Goal: Submit feedback/report problem: Leave review/rating

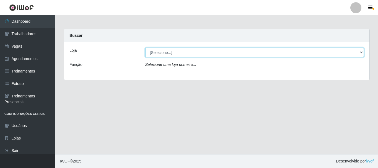
drag, startPoint x: 356, startPoint y: 53, endPoint x: 356, endPoint y: 56, distance: 3.1
click at [356, 53] on select "[Selecione...] O Cestão - [GEOGRAPHIC_DATA]" at bounding box center [254, 53] width 219 height 10
select select "238"
click at [145, 48] on select "[Selecione...] O Cestão - [GEOGRAPHIC_DATA]" at bounding box center [254, 53] width 219 height 10
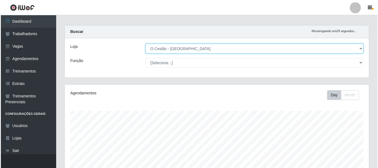
scroll to position [166, 0]
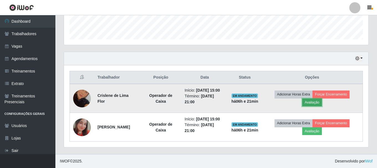
click at [314, 99] on button "Avaliação" at bounding box center [312, 103] width 20 height 8
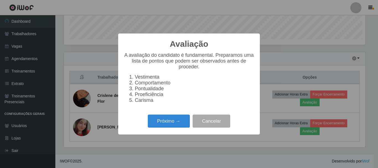
scroll to position [115, 301]
click at [177, 126] on button "Próximo →" at bounding box center [169, 121] width 42 height 13
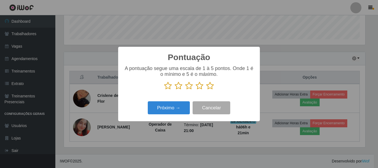
click at [208, 88] on icon at bounding box center [210, 86] width 8 height 8
click at [206, 90] on input "radio" at bounding box center [206, 90] width 0 height 0
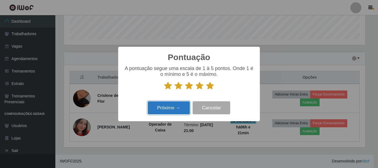
click at [168, 105] on button "Próximo →" at bounding box center [169, 107] width 42 height 13
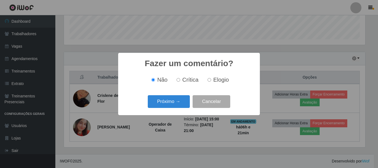
scroll to position [276593, 276406]
click at [184, 106] on button "Próximo →" at bounding box center [169, 101] width 42 height 13
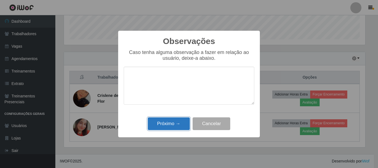
click at [174, 128] on button "Próximo →" at bounding box center [169, 123] width 42 height 13
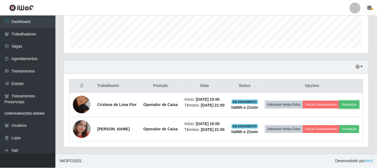
scroll to position [115, 304]
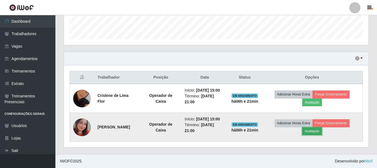
click at [319, 135] on button "Avaliação" at bounding box center [312, 131] width 20 height 8
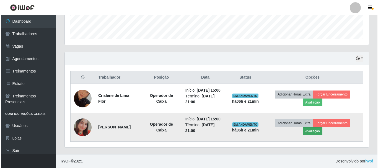
scroll to position [115, 301]
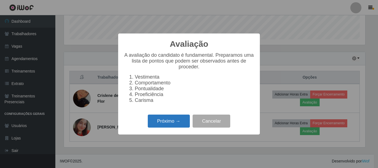
click at [159, 122] on button "Próximo →" at bounding box center [169, 121] width 42 height 13
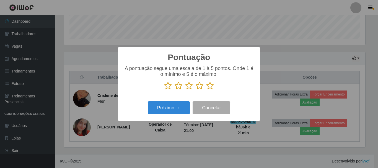
scroll to position [276593, 276406]
click at [211, 86] on icon at bounding box center [210, 86] width 8 height 8
click at [206, 90] on input "radio" at bounding box center [206, 90] width 0 height 0
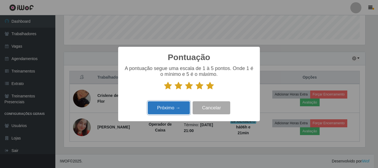
click at [169, 113] on button "Próximo →" at bounding box center [169, 107] width 42 height 13
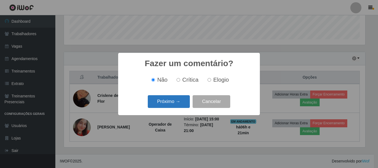
click at [178, 101] on button "Próximo →" at bounding box center [169, 101] width 42 height 13
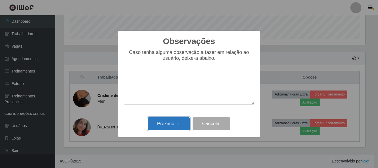
click at [178, 121] on button "Próximo →" at bounding box center [169, 123] width 42 height 13
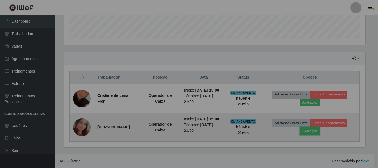
scroll to position [115, 304]
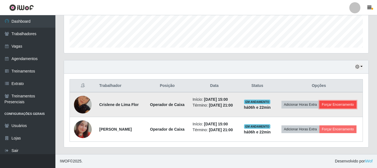
click at [319, 104] on button "Forçar Encerramento" at bounding box center [337, 105] width 37 height 8
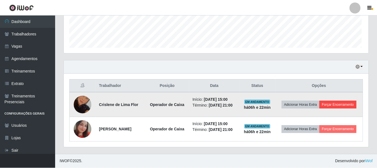
scroll to position [115, 301]
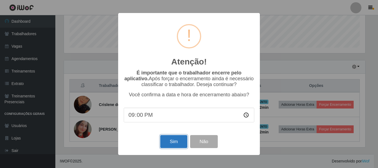
click at [169, 144] on button "Sim" at bounding box center [173, 141] width 27 height 13
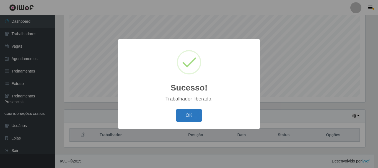
click at [188, 116] on button "OK" at bounding box center [189, 115] width 26 height 13
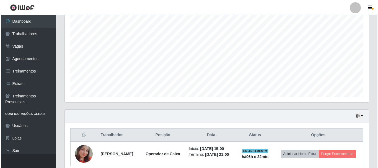
scroll to position [130, 0]
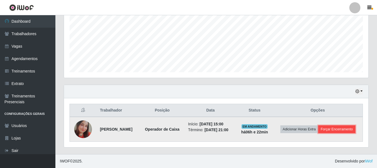
click at [318, 131] on button "Forçar Encerramento" at bounding box center [336, 129] width 37 height 8
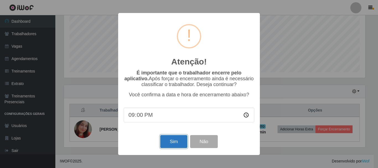
click at [174, 142] on button "Sim" at bounding box center [173, 141] width 27 height 13
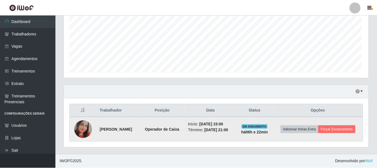
scroll to position [0, 0]
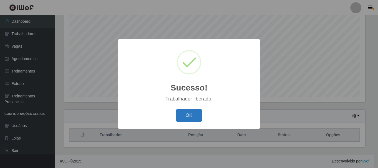
click at [195, 116] on button "OK" at bounding box center [189, 115] width 26 height 13
